Goal: Task Accomplishment & Management: Use online tool/utility

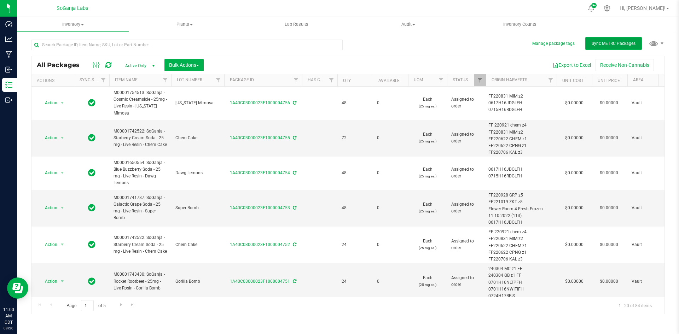
click at [627, 41] on span "Sync METRC Packages" at bounding box center [614, 43] width 44 height 5
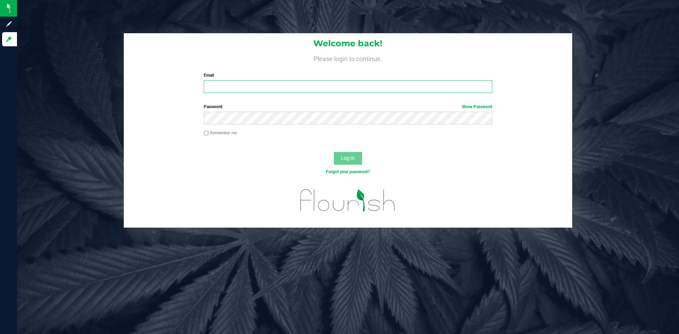
type input "[EMAIL_ADDRESS][DOMAIN_NAME]"
click at [344, 164] on button "Log In" at bounding box center [348, 158] width 28 height 13
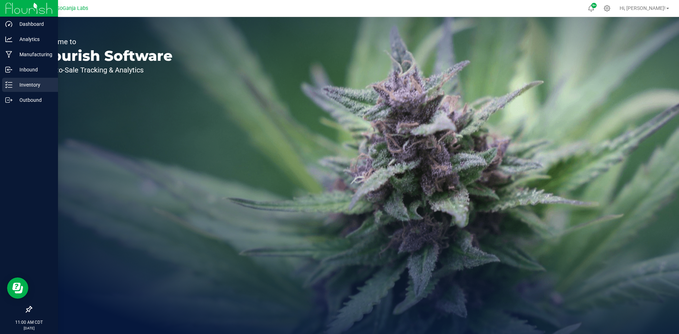
click at [30, 88] on p "Inventory" at bounding box center [33, 85] width 42 height 8
